Goal: Task Accomplishment & Management: Manage account settings

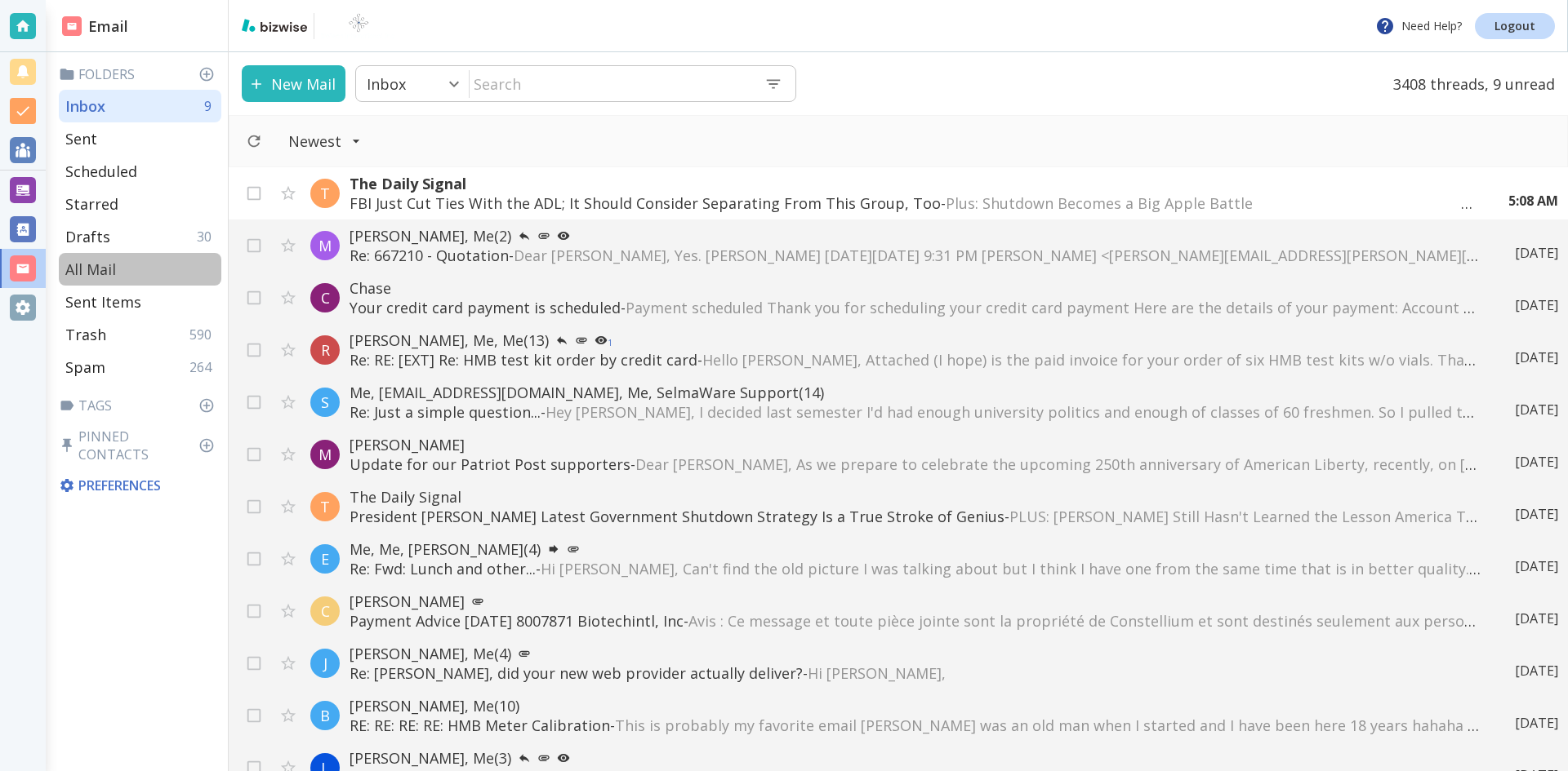
click at [94, 266] on p "All Mail" at bounding box center [91, 269] width 50 height 20
type input "5"
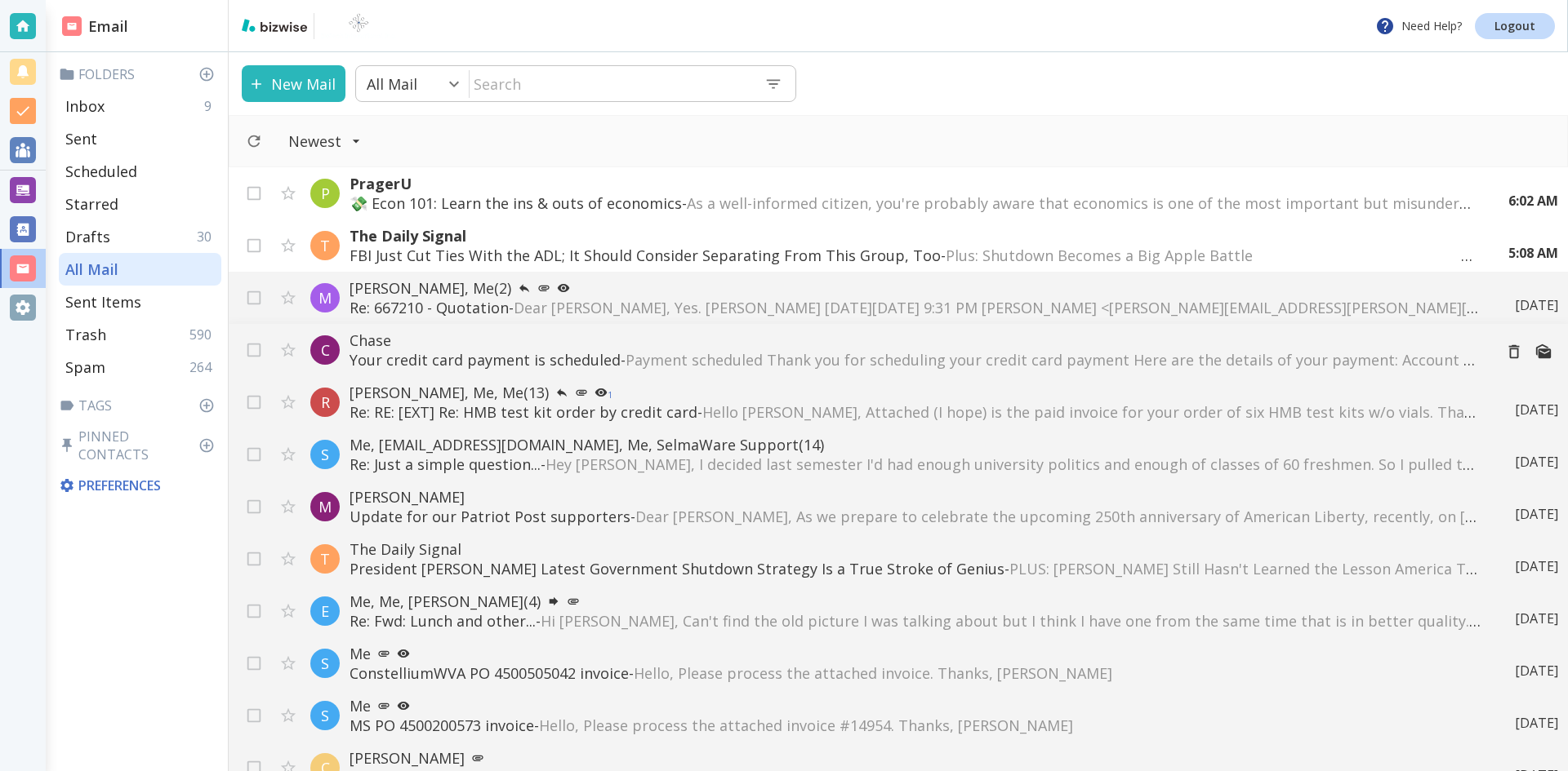
click at [639, 355] on span "Payment scheduled Thank you for scheduling your credit card payment Here are th…" at bounding box center [1347, 359] width 1442 height 20
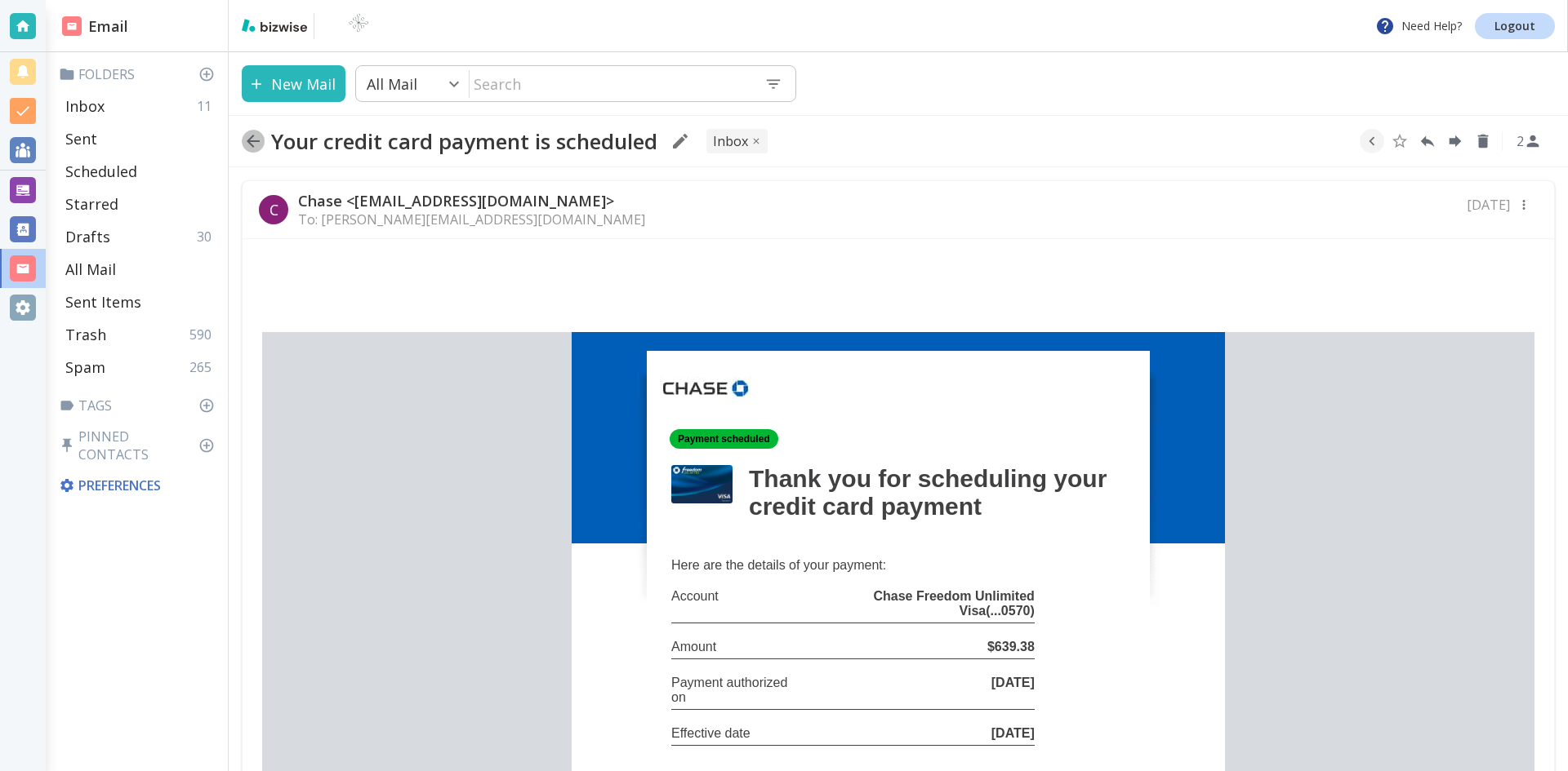
click at [254, 138] on icon "button" at bounding box center [253, 141] width 20 height 20
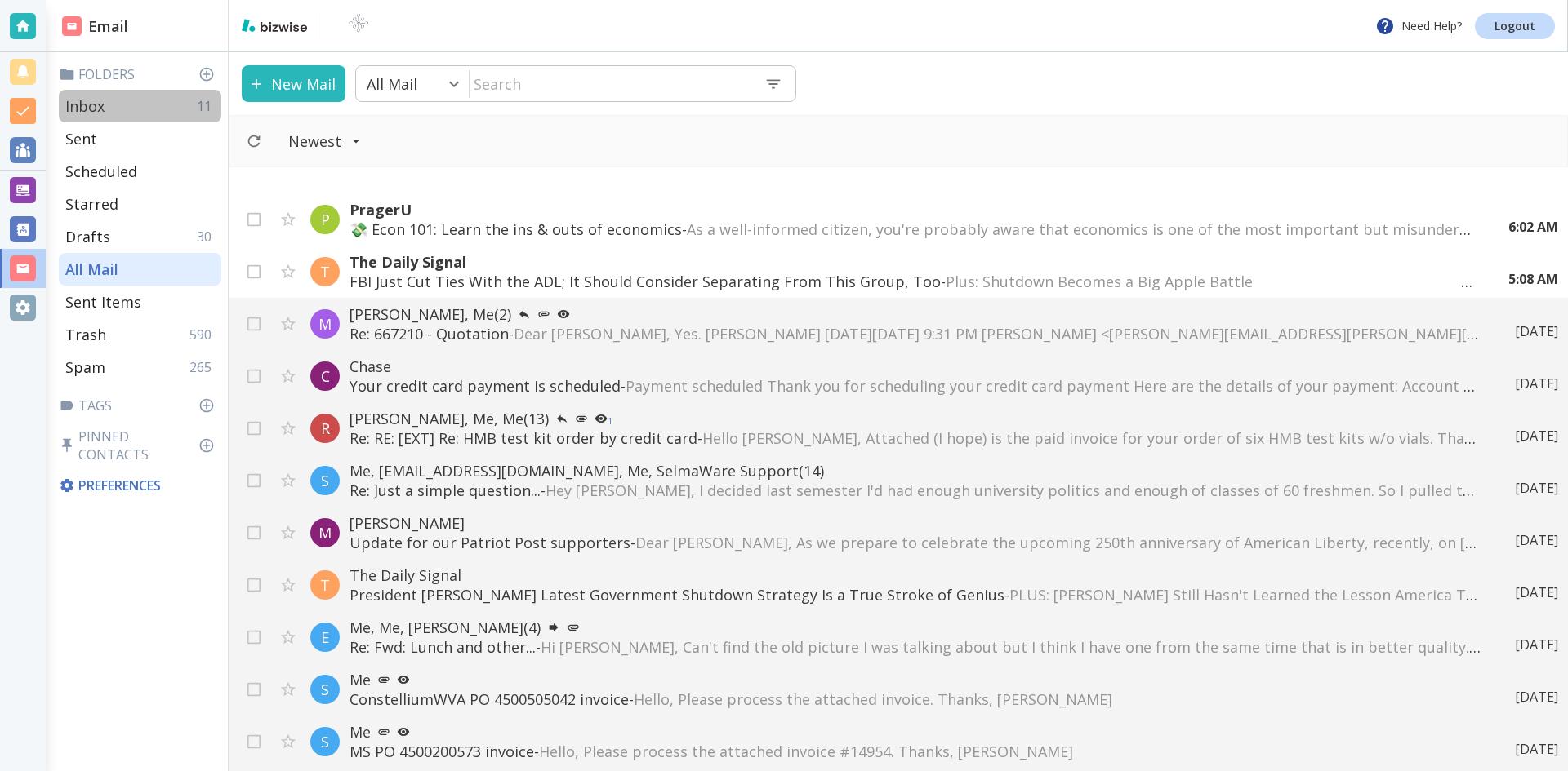
click at [119, 101] on div "Inbox 11" at bounding box center [140, 106] width 163 height 33
type input "0"
